Goal: Navigation & Orientation: Find specific page/section

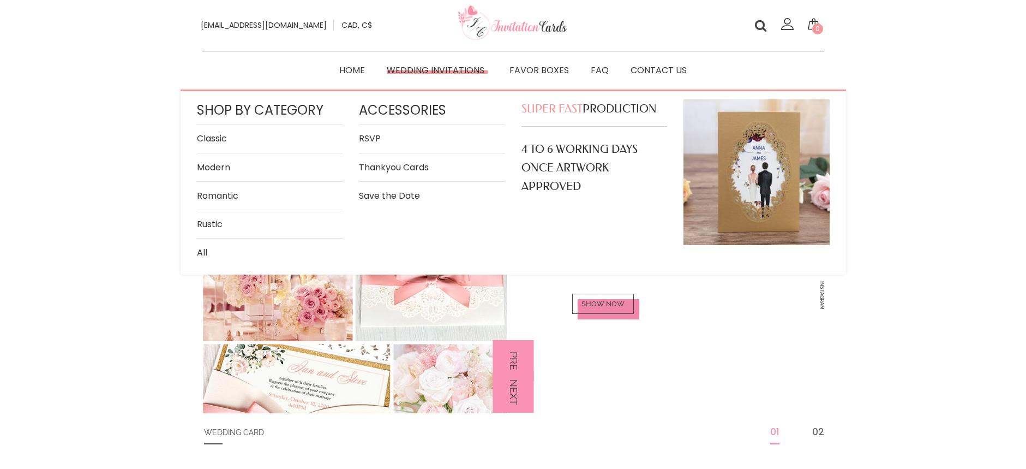
click at [209, 135] on link "Classic" at bounding box center [270, 138] width 146 height 15
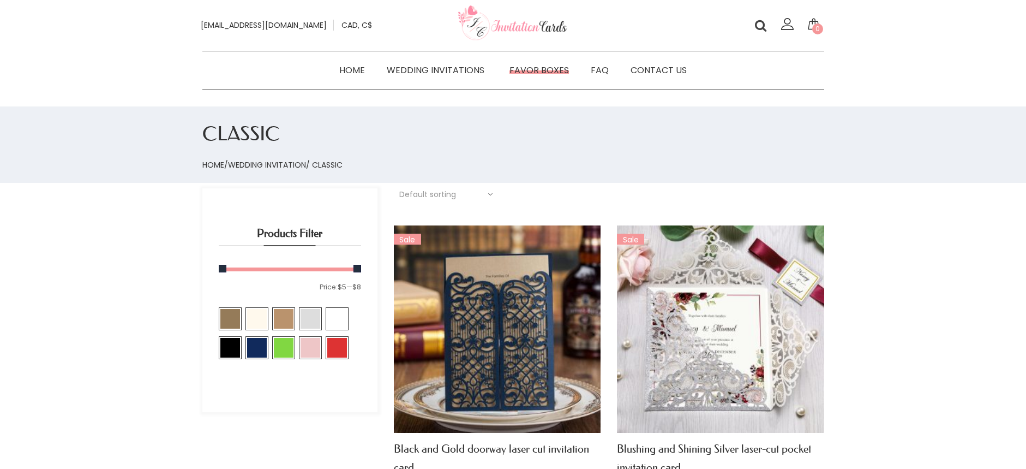
click at [536, 71] on link "Favor Boxes" at bounding box center [539, 70] width 81 height 16
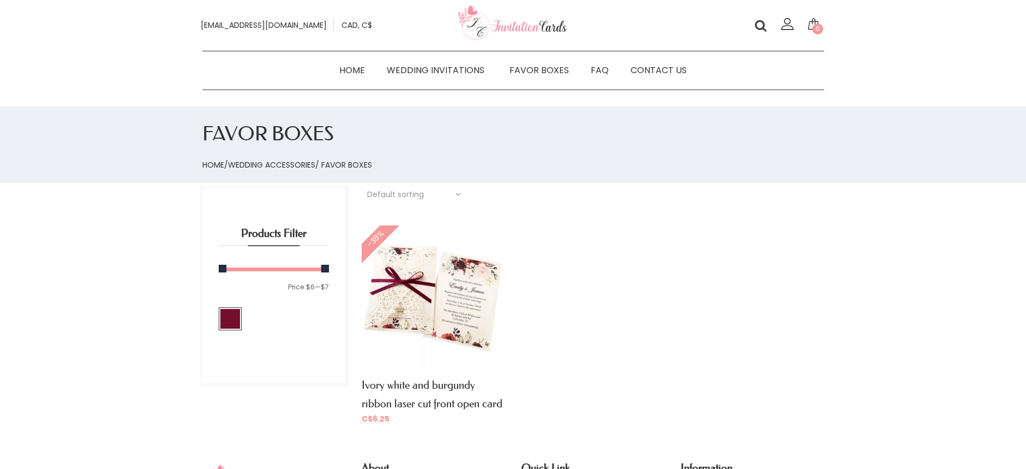
drag, startPoint x: 0, startPoint y: 0, endPoint x: 402, endPoint y: 163, distance: 433.7
click at [402, 163] on nav "Home / Wedding Accessories / Favor Boxes" at bounding box center [513, 165] width 622 height 13
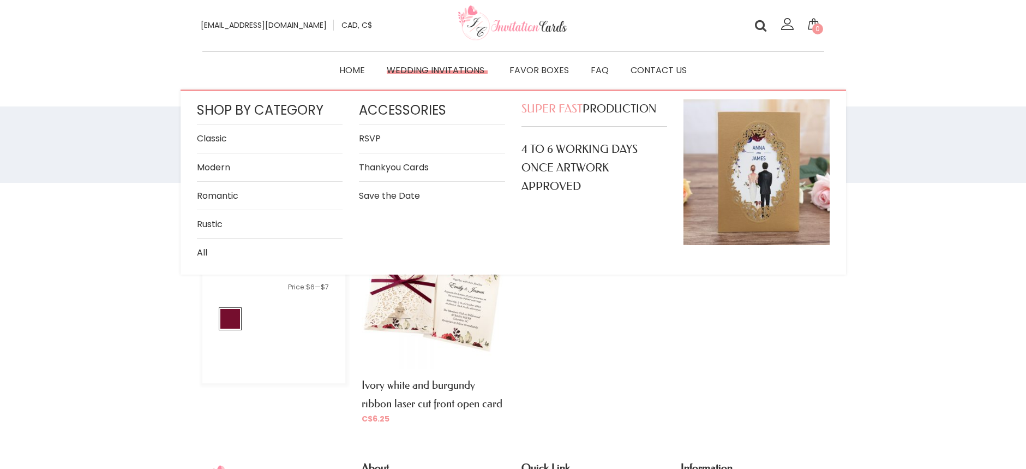
click at [412, 170] on link "Thankyou Cards" at bounding box center [432, 167] width 146 height 15
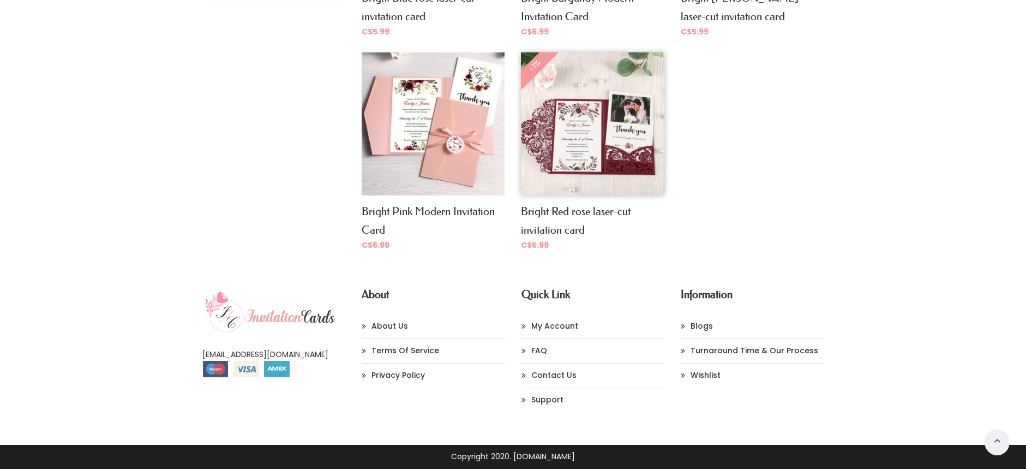
scroll to position [5, 0]
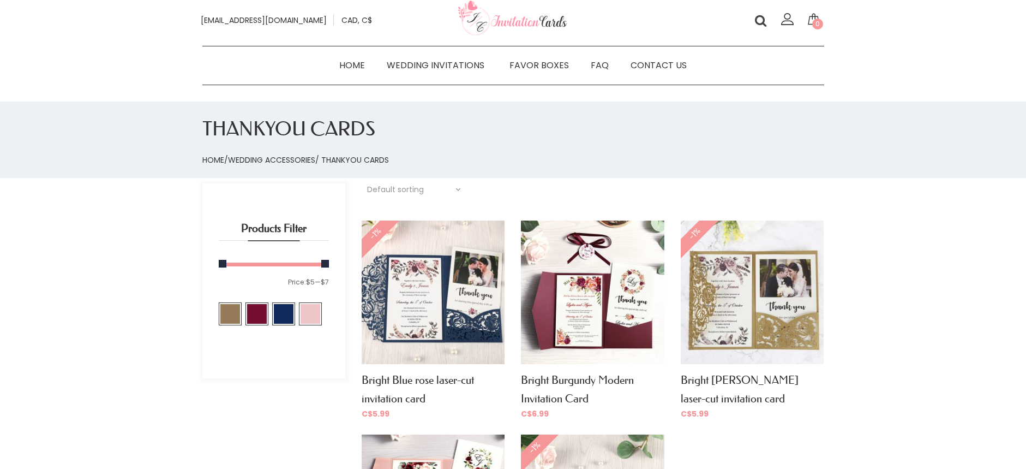
click at [507, 27] on img at bounding box center [512, 19] width 109 height 36
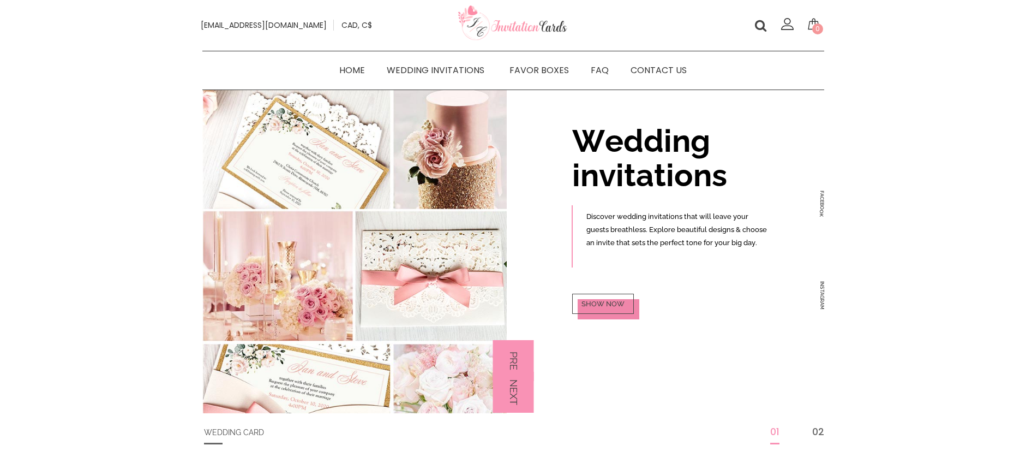
drag, startPoint x: 112, startPoint y: 317, endPoint x: 148, endPoint y: 293, distance: 43.7
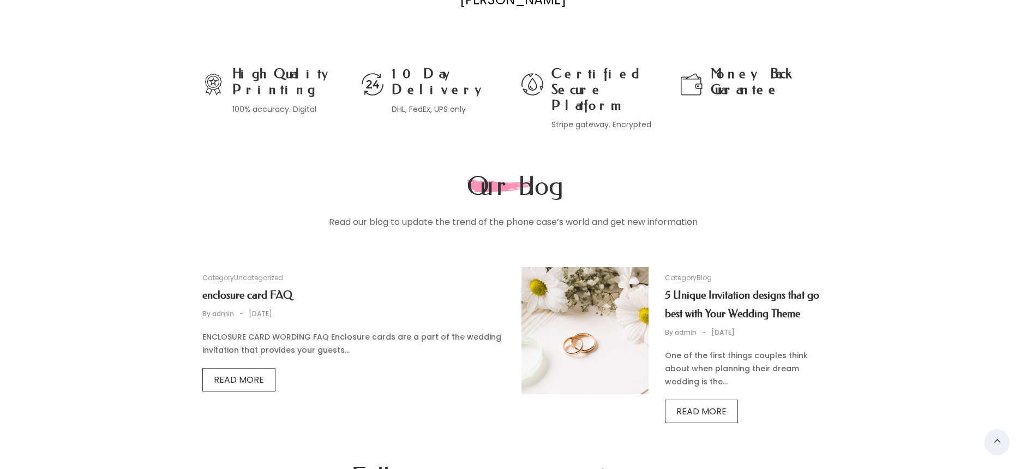
scroll to position [2636, 0]
